Goal: Task Accomplishment & Management: Manage account settings

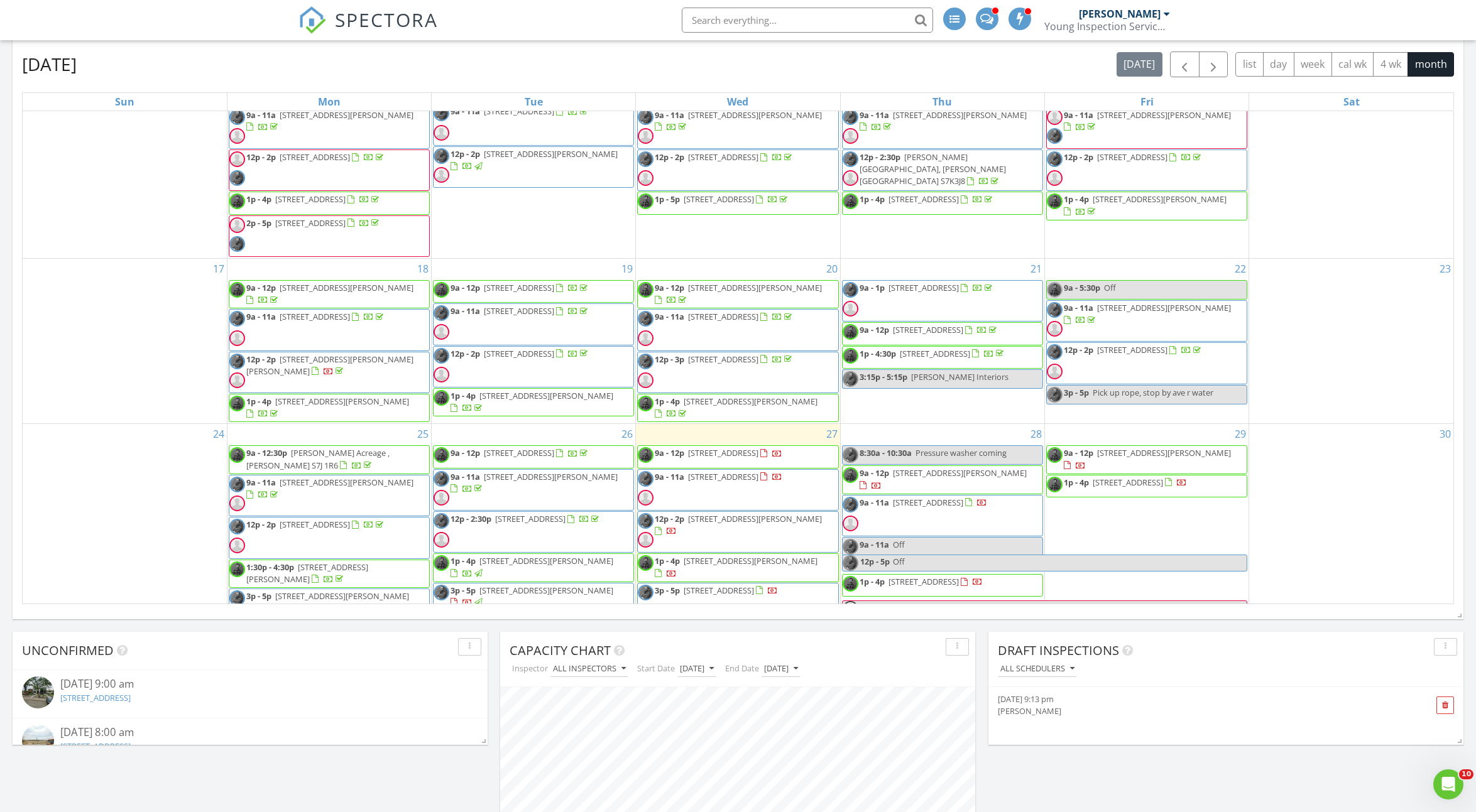
scroll to position [426, 0]
click at [1071, 448] on div "29 9a - 12p 804 1st Avenue N, Warman S0K4S5 1p - 4p 1626 Early Dr, Saskatoon S7…" at bounding box center [1146, 525] width 204 height 208
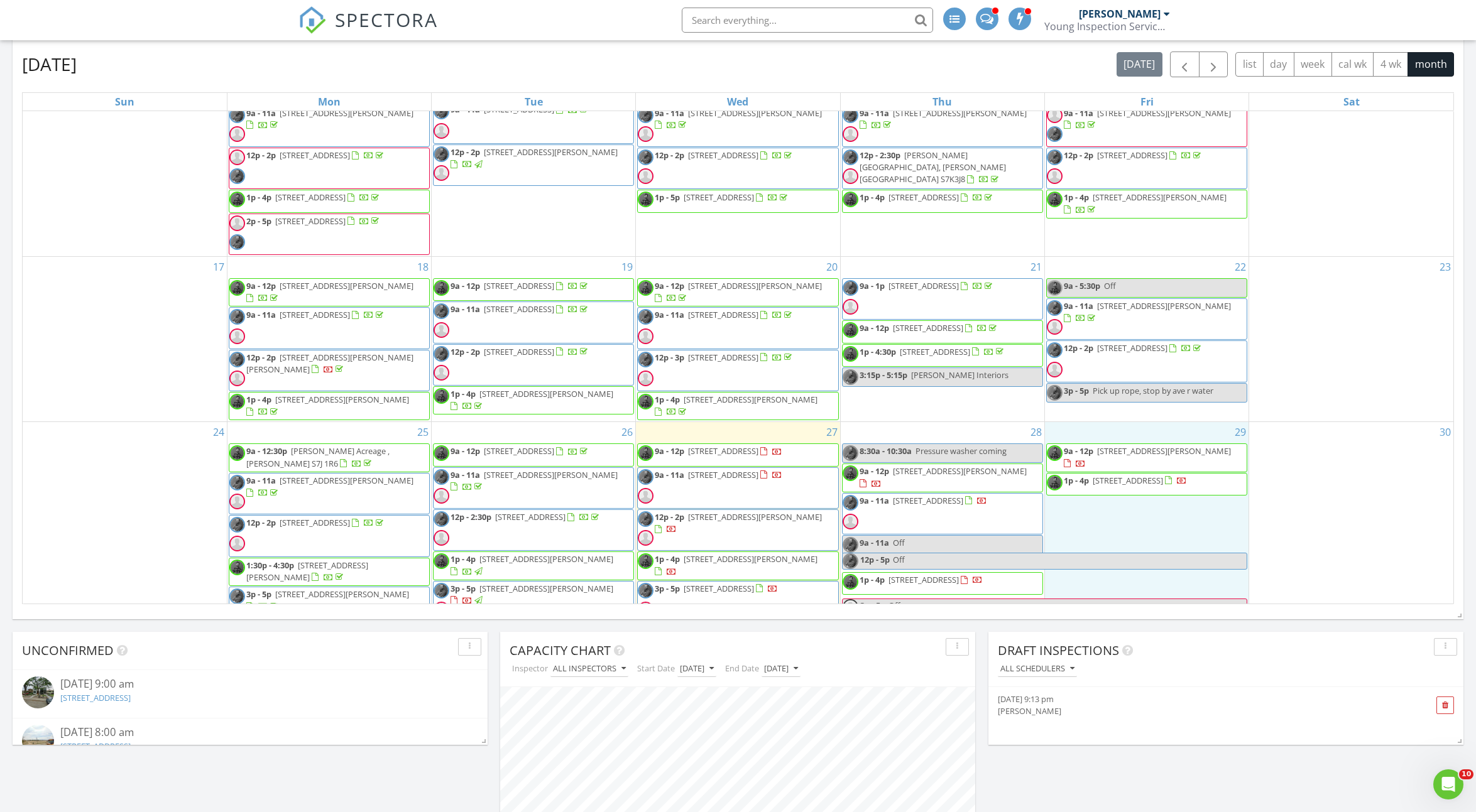
click at [1260, 624] on div "Today All Inspectors 9:00 am 2543 Rosewood Dr, Saskatoon, SK S7V 0L8 Sean McCai…" at bounding box center [738, 264] width 1476 height 1300
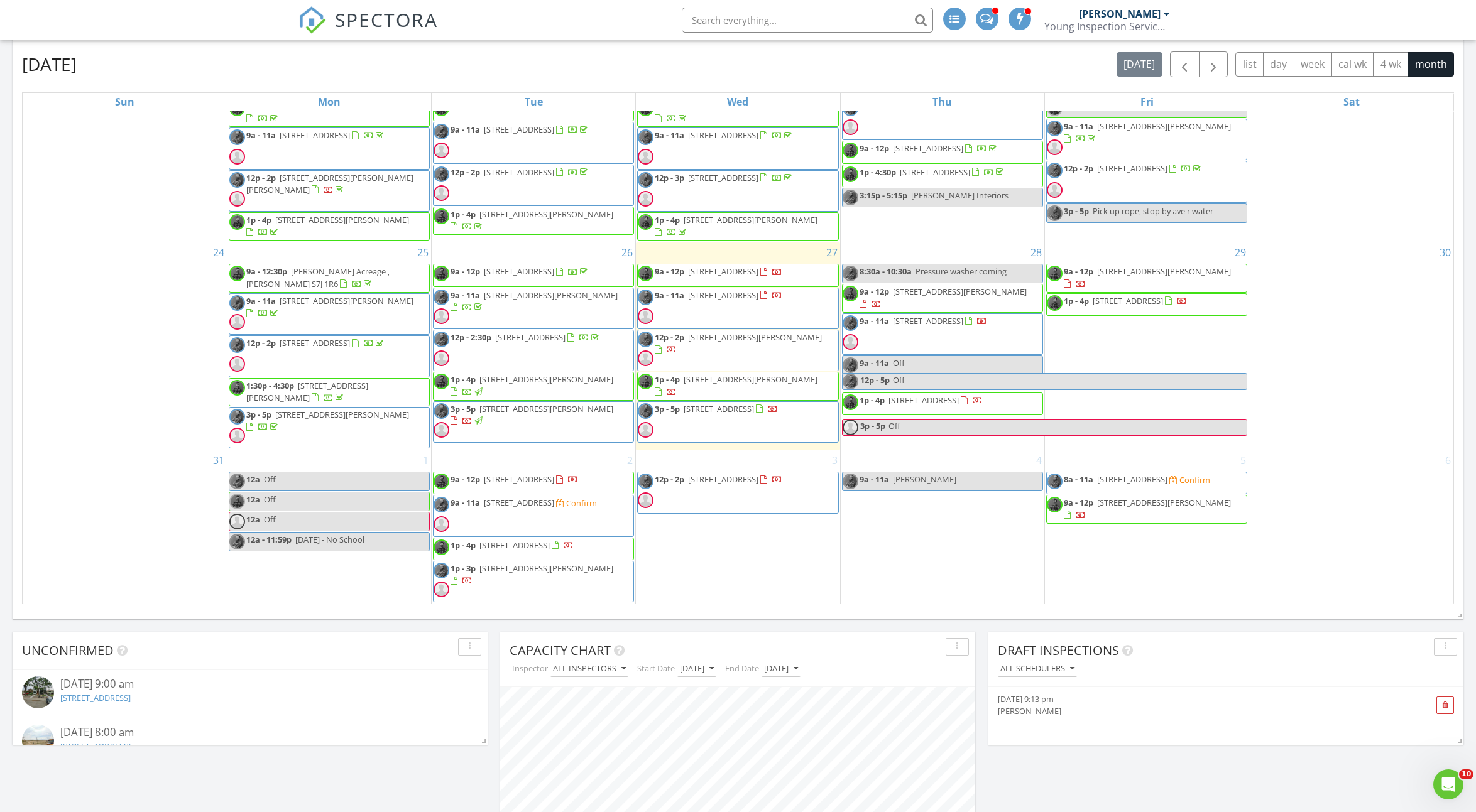
scroll to position [633, 0]
click at [752, 348] on span "12p - 2p 1207 kilburn ave , saskatoon S7J 1R6" at bounding box center [737, 351] width 200 height 38
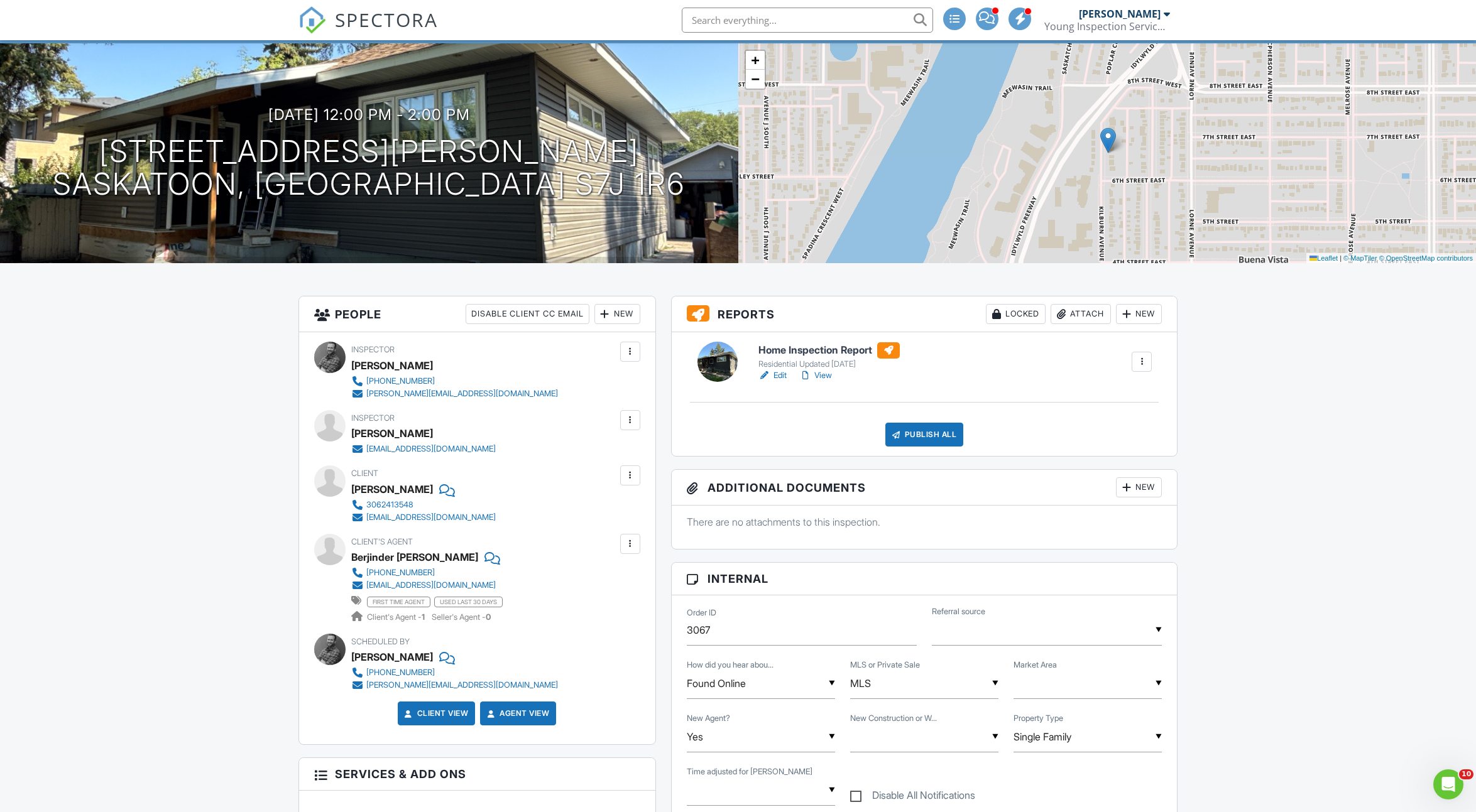
scroll to position [35, 0]
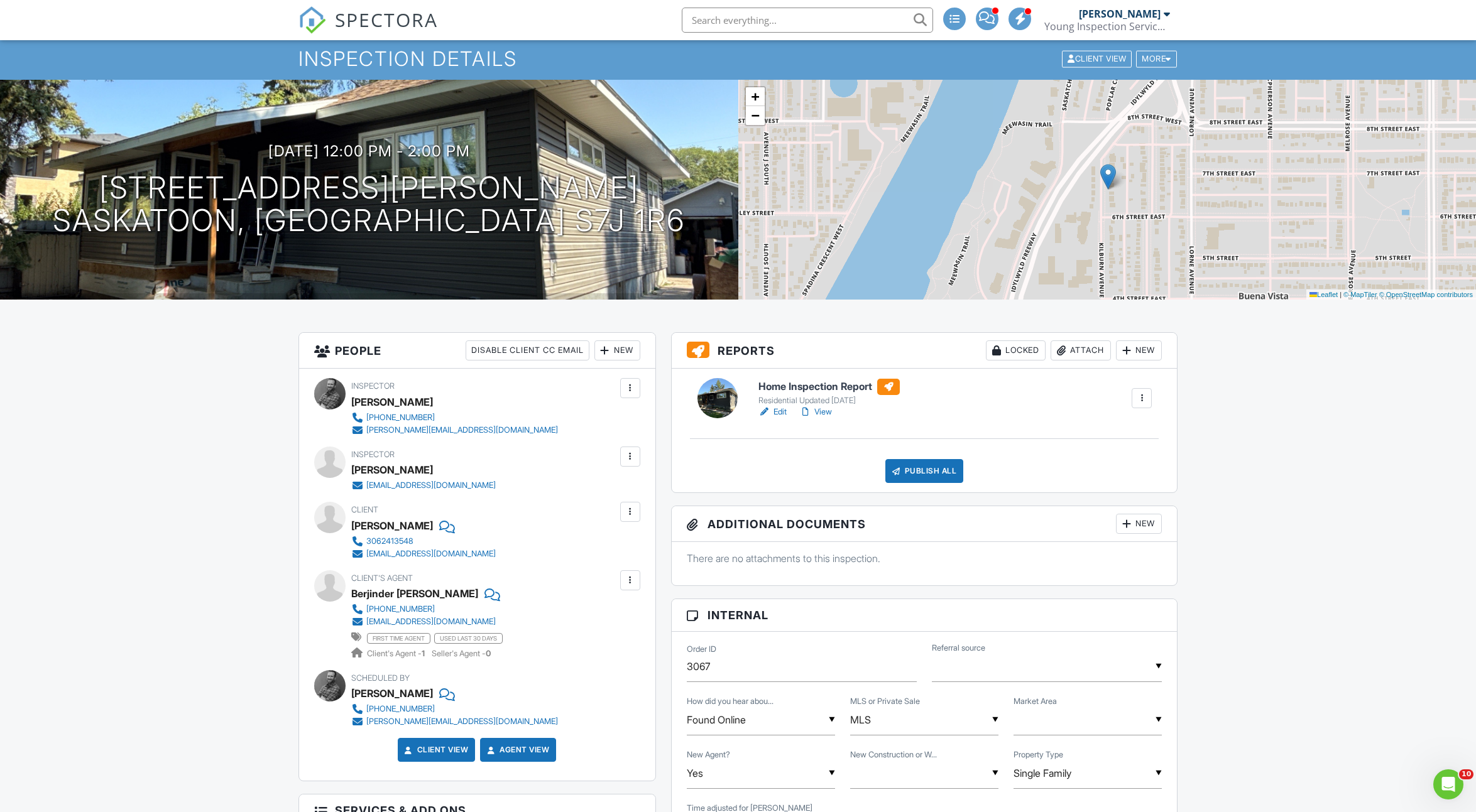
click at [819, 391] on h6 "Home Inspection Report" at bounding box center [829, 387] width 141 height 17
